Goal: Task Accomplishment & Management: Manage account settings

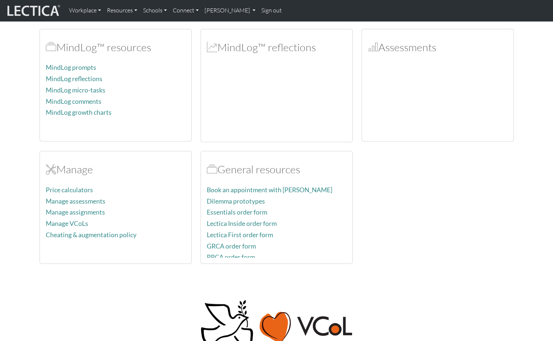
scroll to position [214, 0]
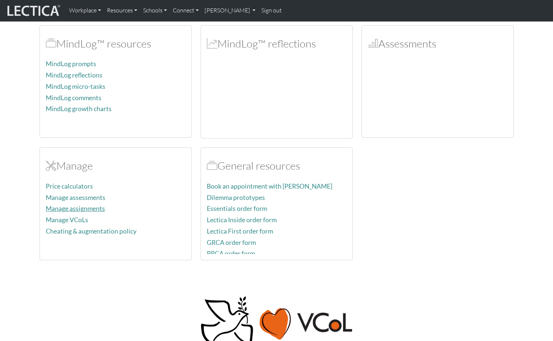
click at [85, 207] on link "Manage assignments" at bounding box center [75, 209] width 59 height 8
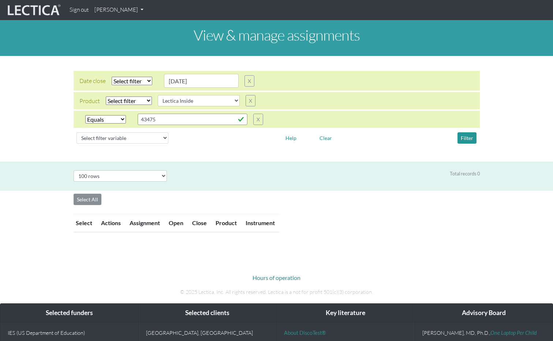
select select
select select "Lectica Inside"
select select "equal"
select select "100"
click at [319, 139] on button "Clear" at bounding box center [325, 137] width 19 height 11
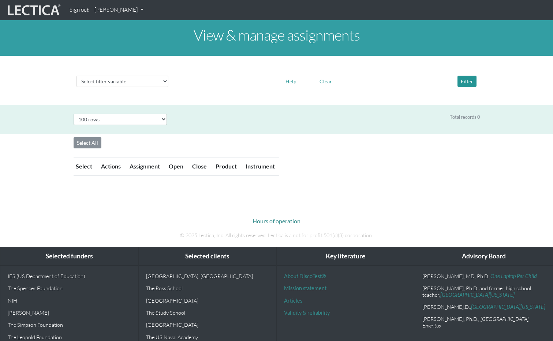
click at [110, 10] on link "Rosa Patel" at bounding box center [118, 10] width 55 height 14
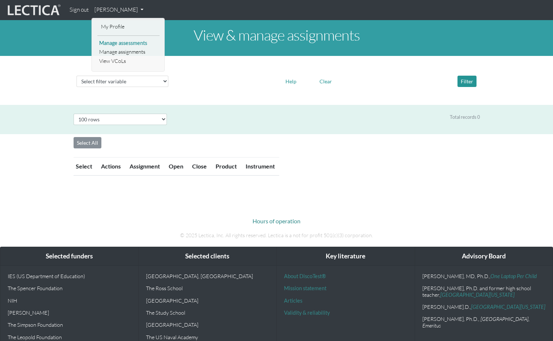
click at [120, 40] on link "Manage assessments" at bounding box center [128, 43] width 62 height 9
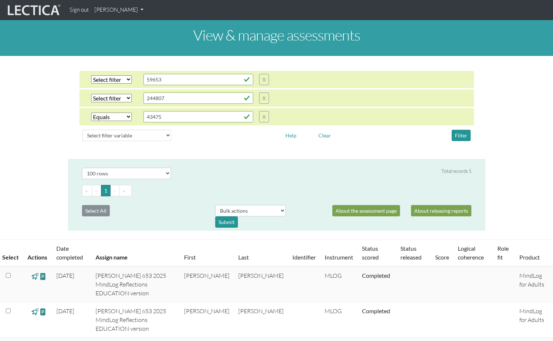
select select "equal"
select select "100"
drag, startPoint x: 317, startPoint y: 139, endPoint x: 323, endPoint y: 136, distance: 6.3
click at [318, 138] on button "Clear" at bounding box center [324, 135] width 19 height 11
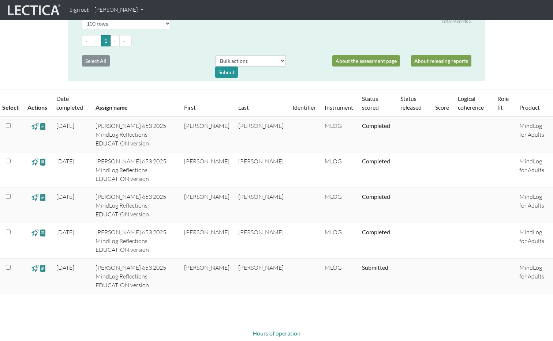
scroll to position [104, 0]
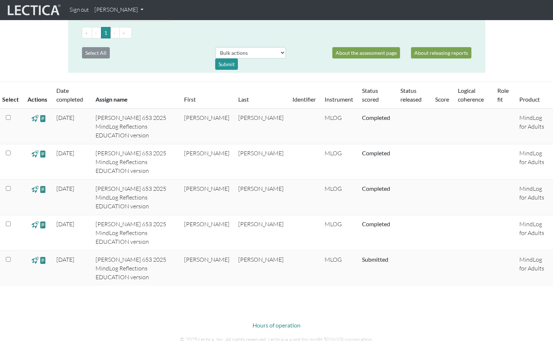
click at [82, 12] on link "Sign out" at bounding box center [79, 10] width 25 height 14
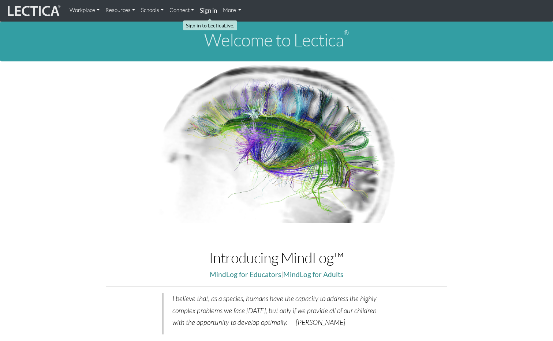
click at [210, 12] on strong "Sign in" at bounding box center [208, 11] width 17 height 8
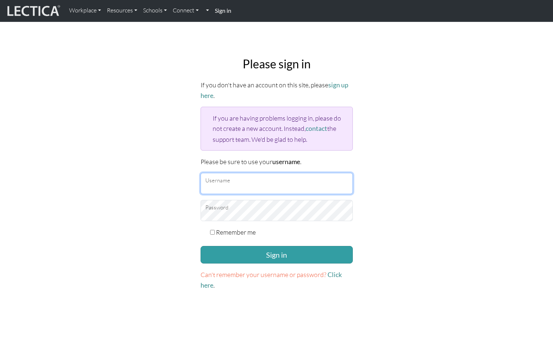
click at [236, 183] on input "Username" at bounding box center [276, 183] width 152 height 21
paste input "mindlog5thstudent"
type input "mindlog5thstudent"
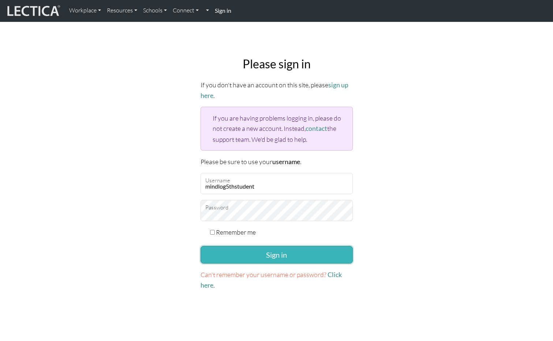
click at [327, 254] on button "Sign in" at bounding box center [276, 255] width 152 height 18
